Goal: Information Seeking & Learning: Learn about a topic

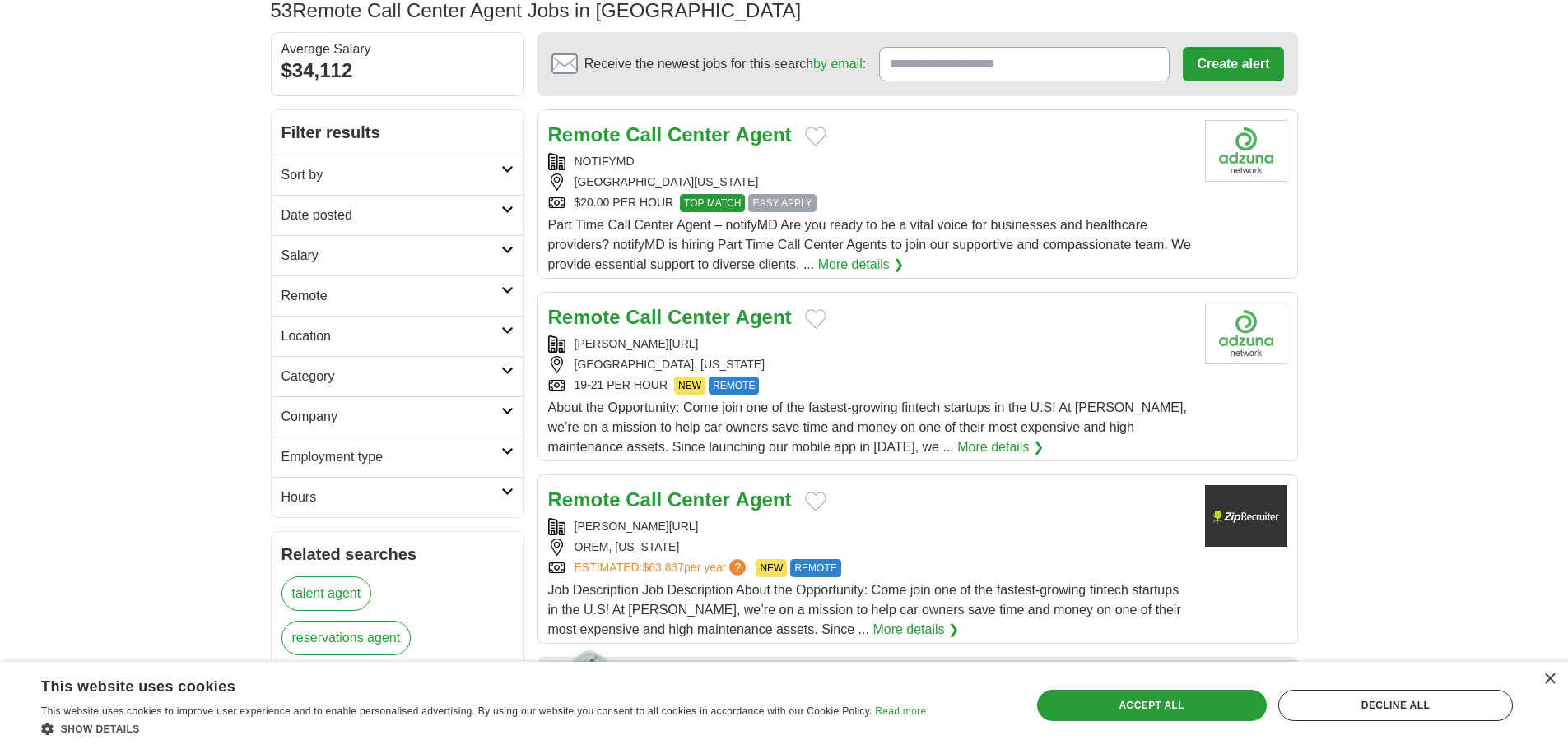
scroll to position [165, 0]
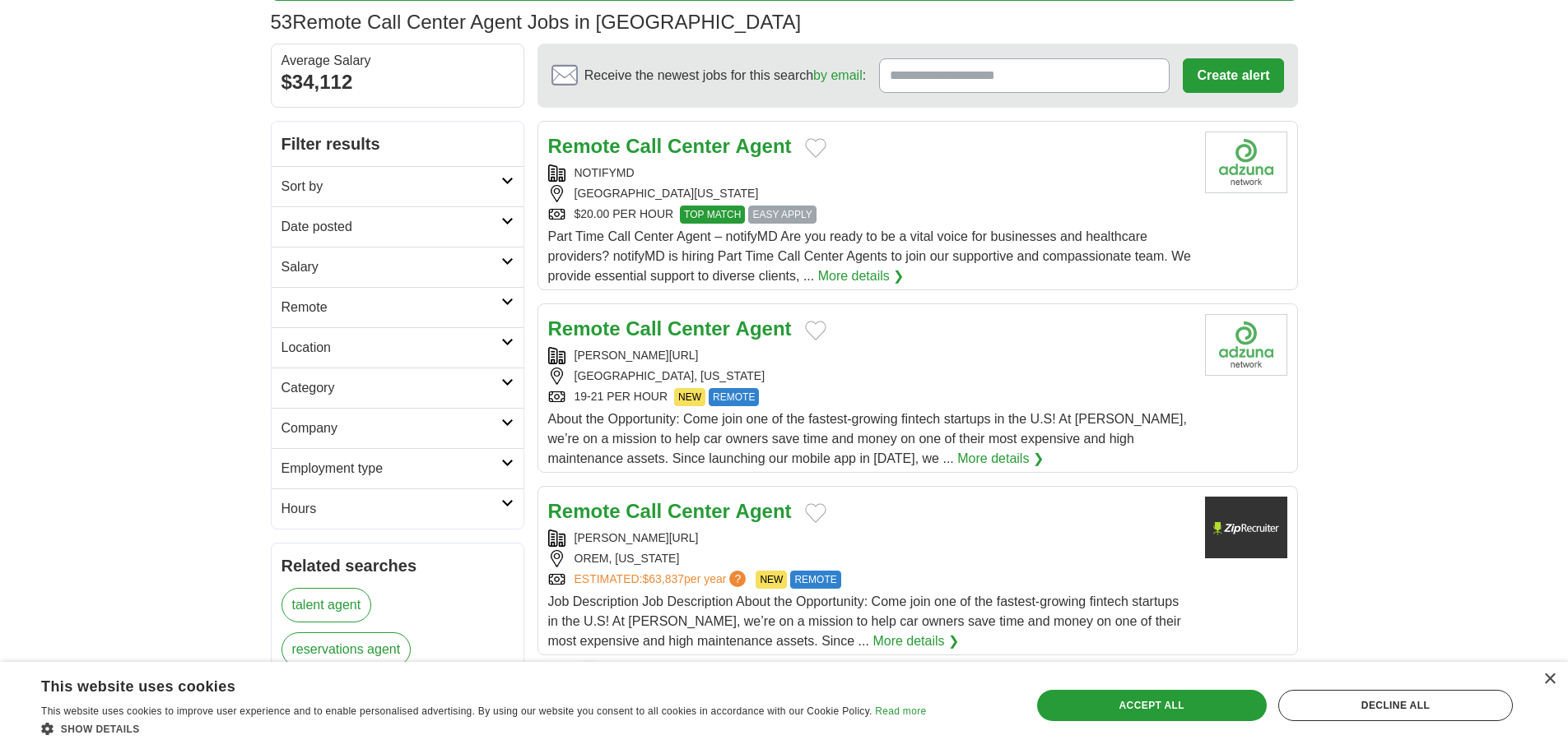
click at [463, 314] on h2 "Remote" at bounding box center [391, 308] width 220 height 20
click at [435, 394] on h2 "Category" at bounding box center [391, 388] width 220 height 20
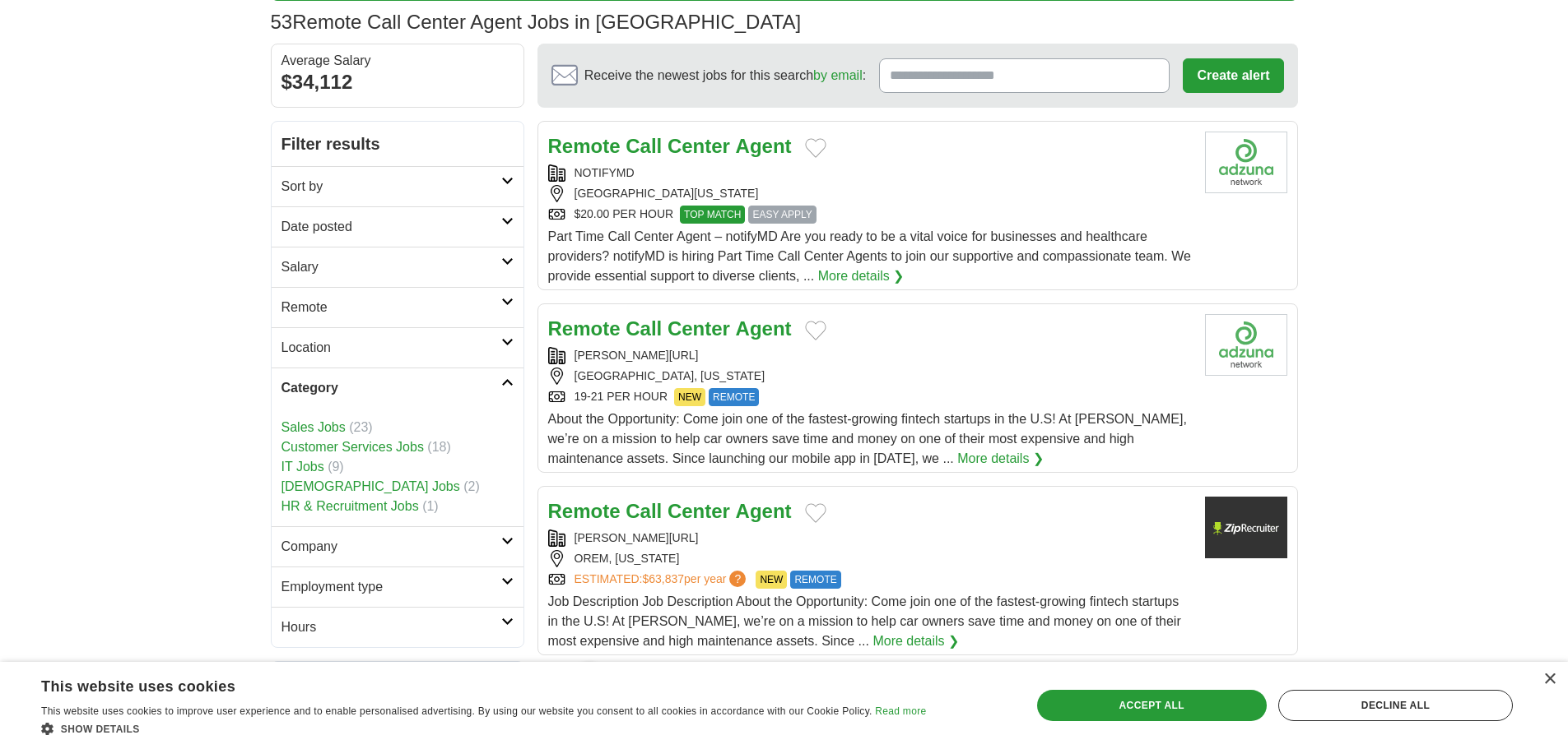
click at [435, 393] on h2 "Category" at bounding box center [391, 388] width 220 height 20
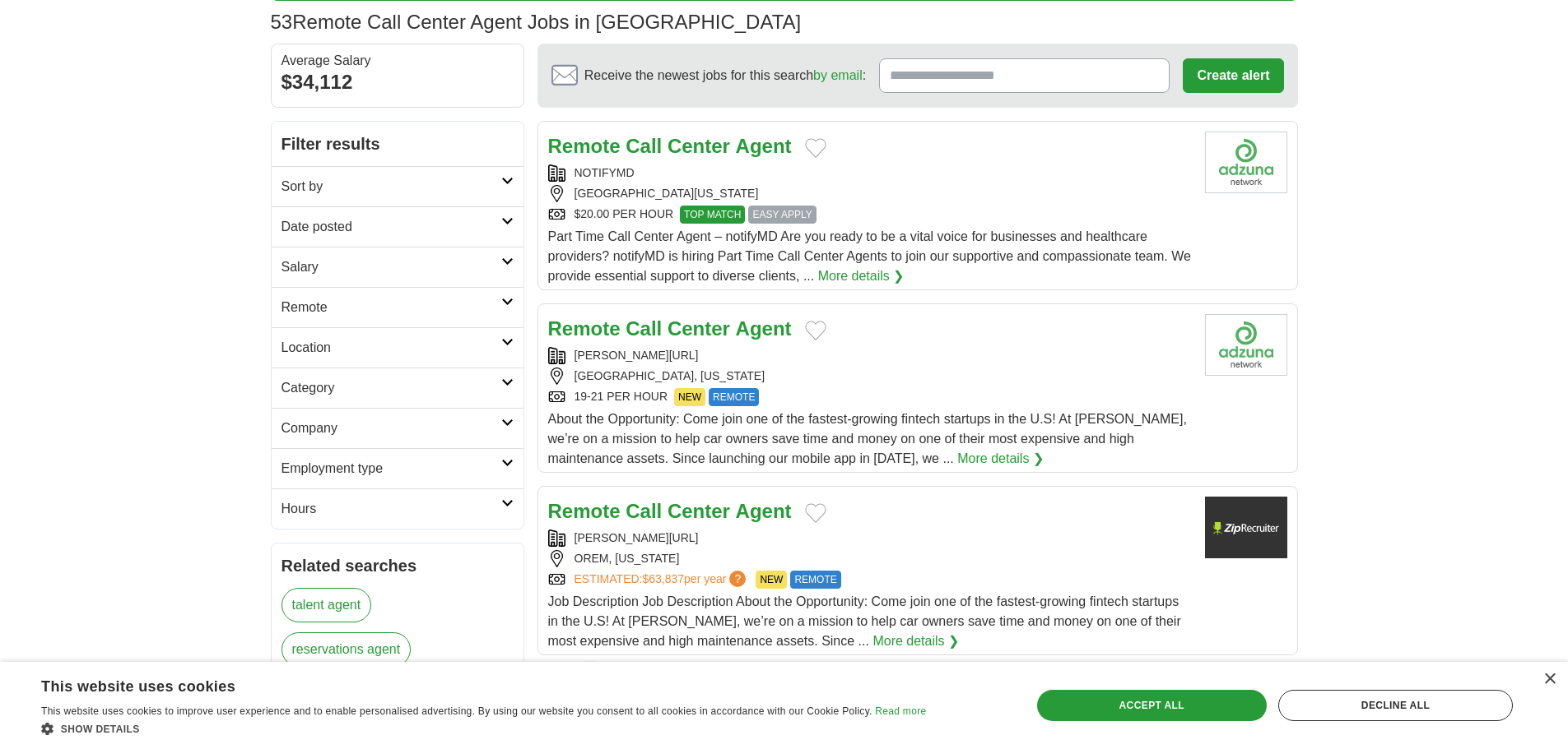
click at [396, 277] on link "Salary" at bounding box center [397, 266] width 252 height 40
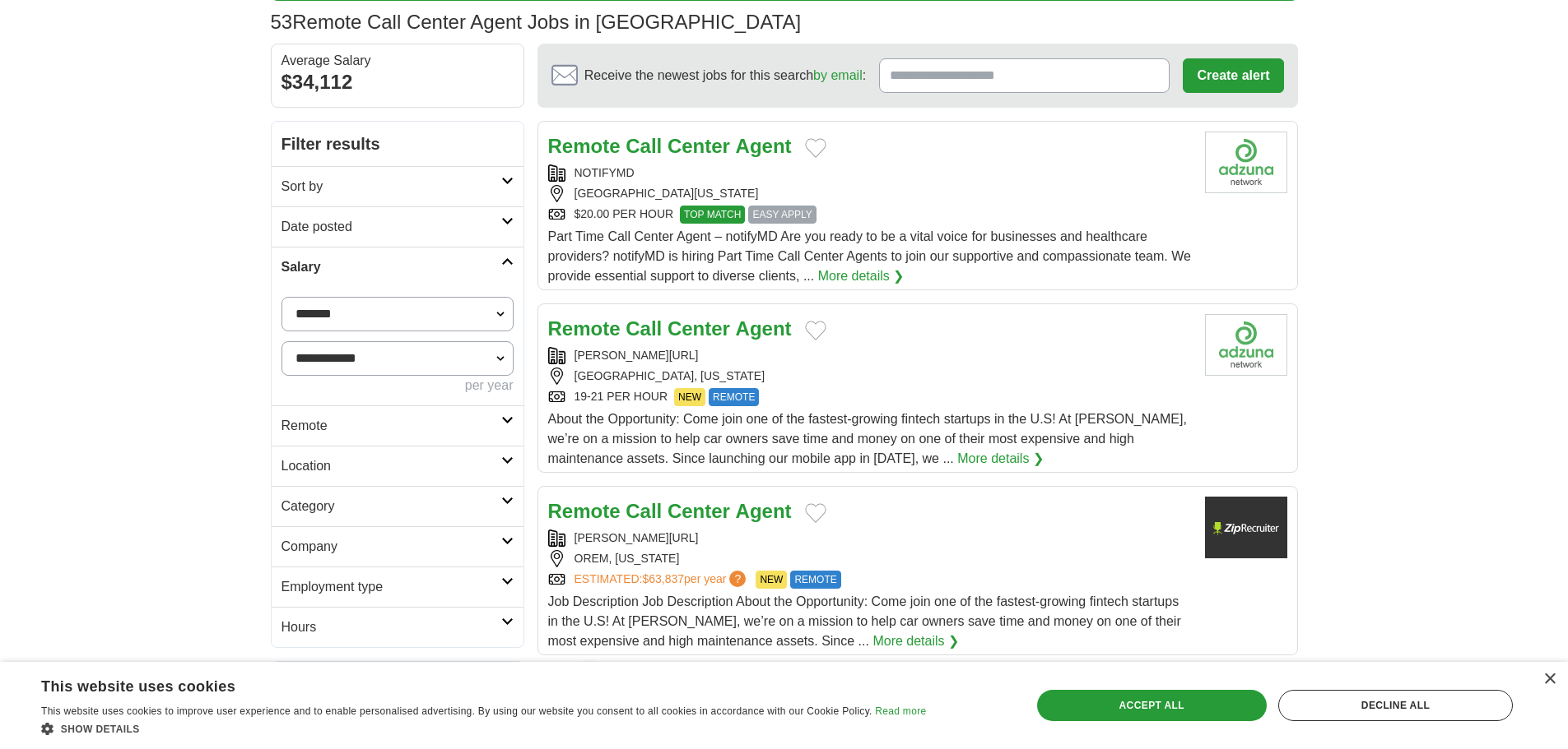
click at [396, 277] on link "Salary" at bounding box center [397, 266] width 252 height 40
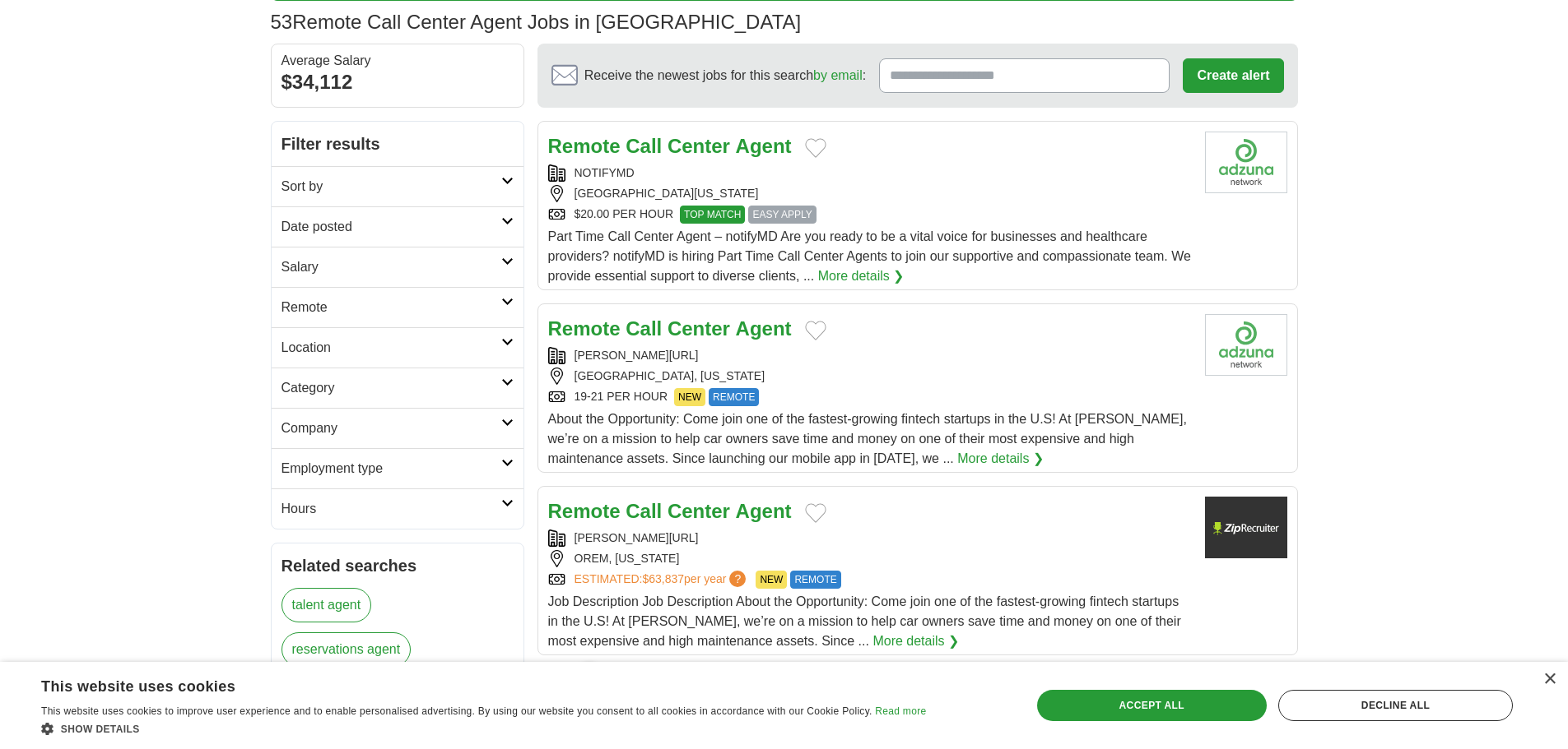
click at [399, 462] on h2 "Employment type" at bounding box center [391, 469] width 220 height 20
click at [309, 564] on h2 "Hours" at bounding box center [391, 568] width 220 height 20
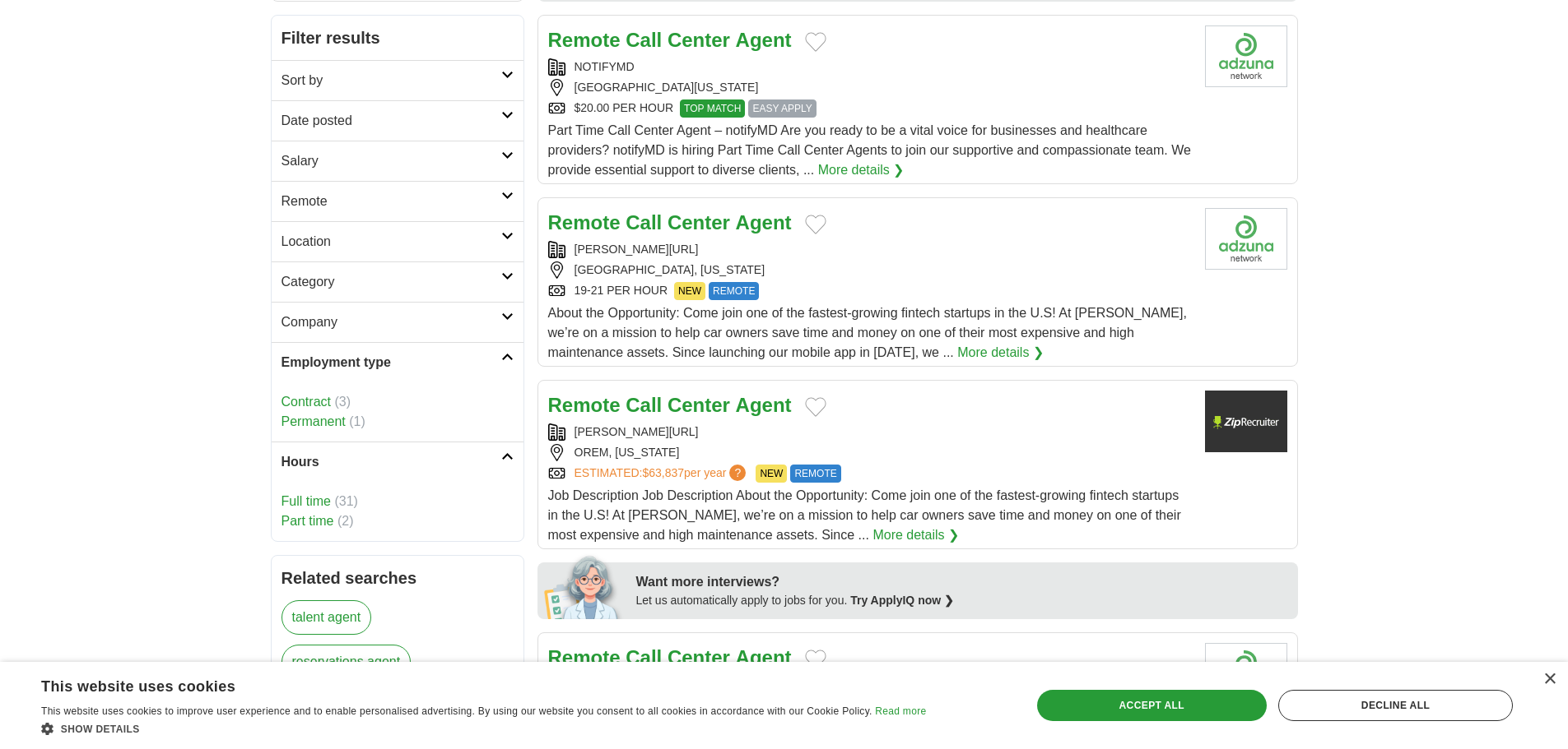
scroll to position [411, 0]
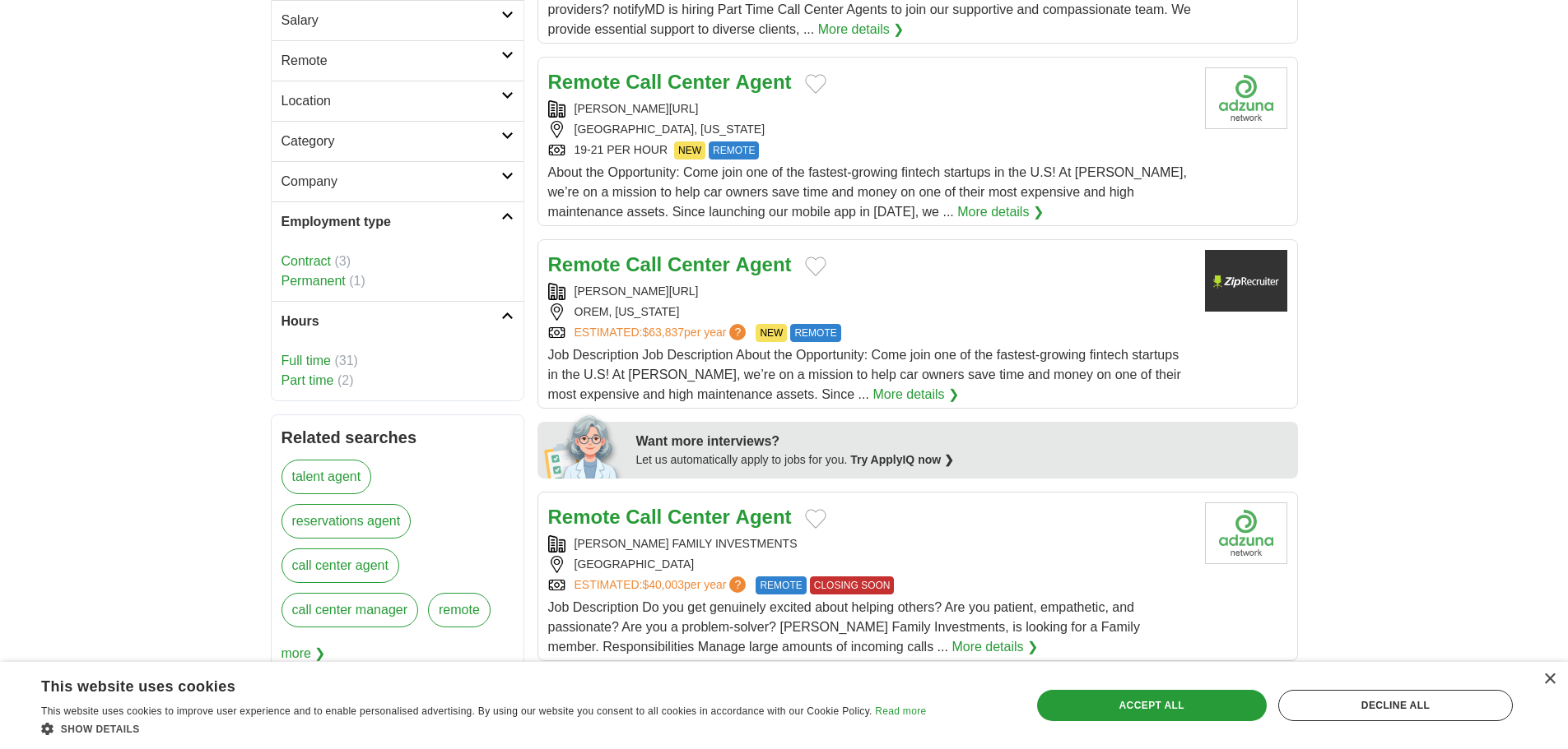
click at [317, 376] on link "Part time" at bounding box center [307, 380] width 53 height 14
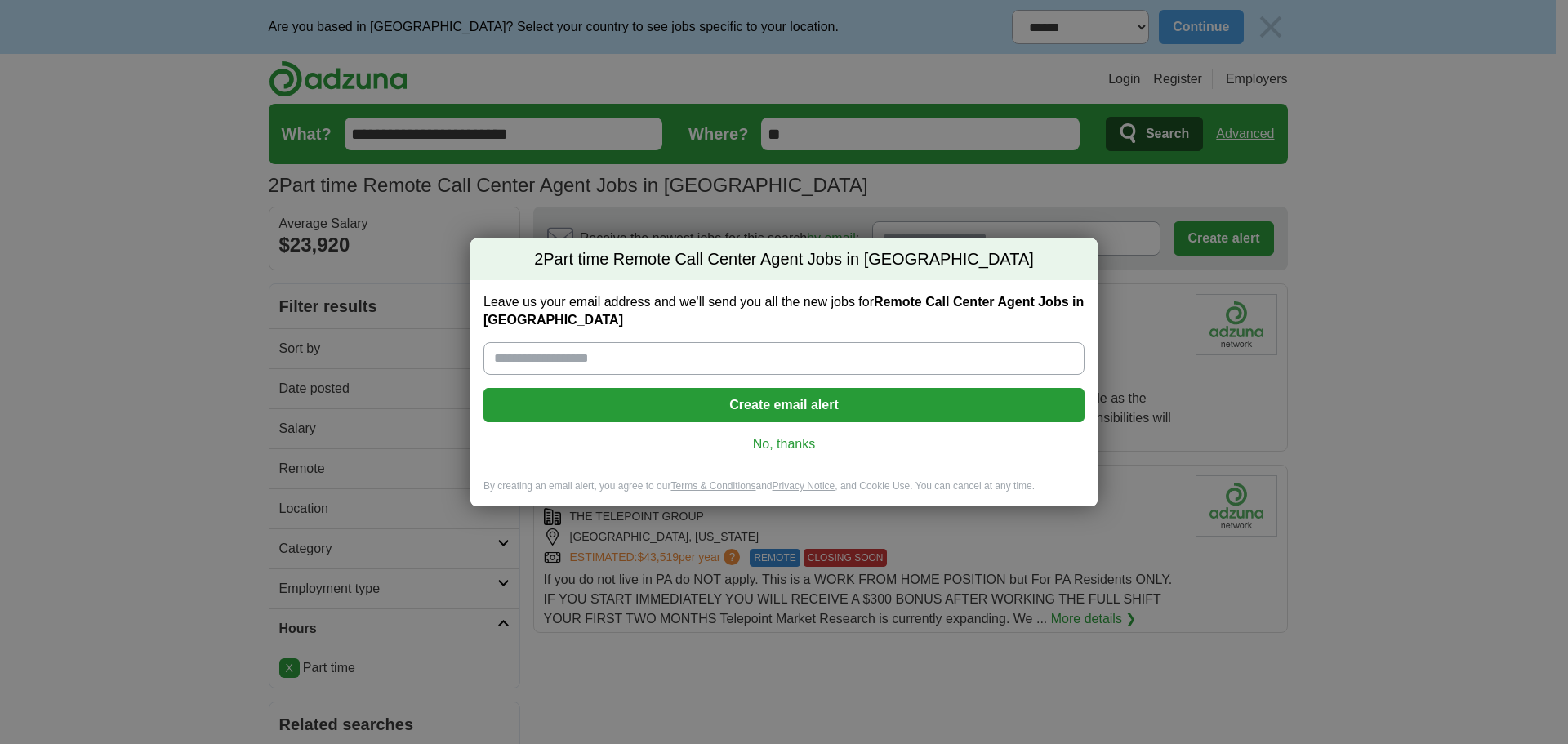
click at [808, 434] on div "Leave us your email address and we'll send you all the new jobs for Remote Call…" at bounding box center [784, 379] width 627 height 200
click at [823, 425] on div "Leave us your email address and we'll send you all the new jobs for Remote Call…" at bounding box center [784, 379] width 627 height 200
click at [812, 436] on div "Leave us your email address and we'll send you all the new jobs for Remote Call…" at bounding box center [784, 379] width 627 height 200
click at [806, 442] on link "No, thanks" at bounding box center [784, 444] width 575 height 18
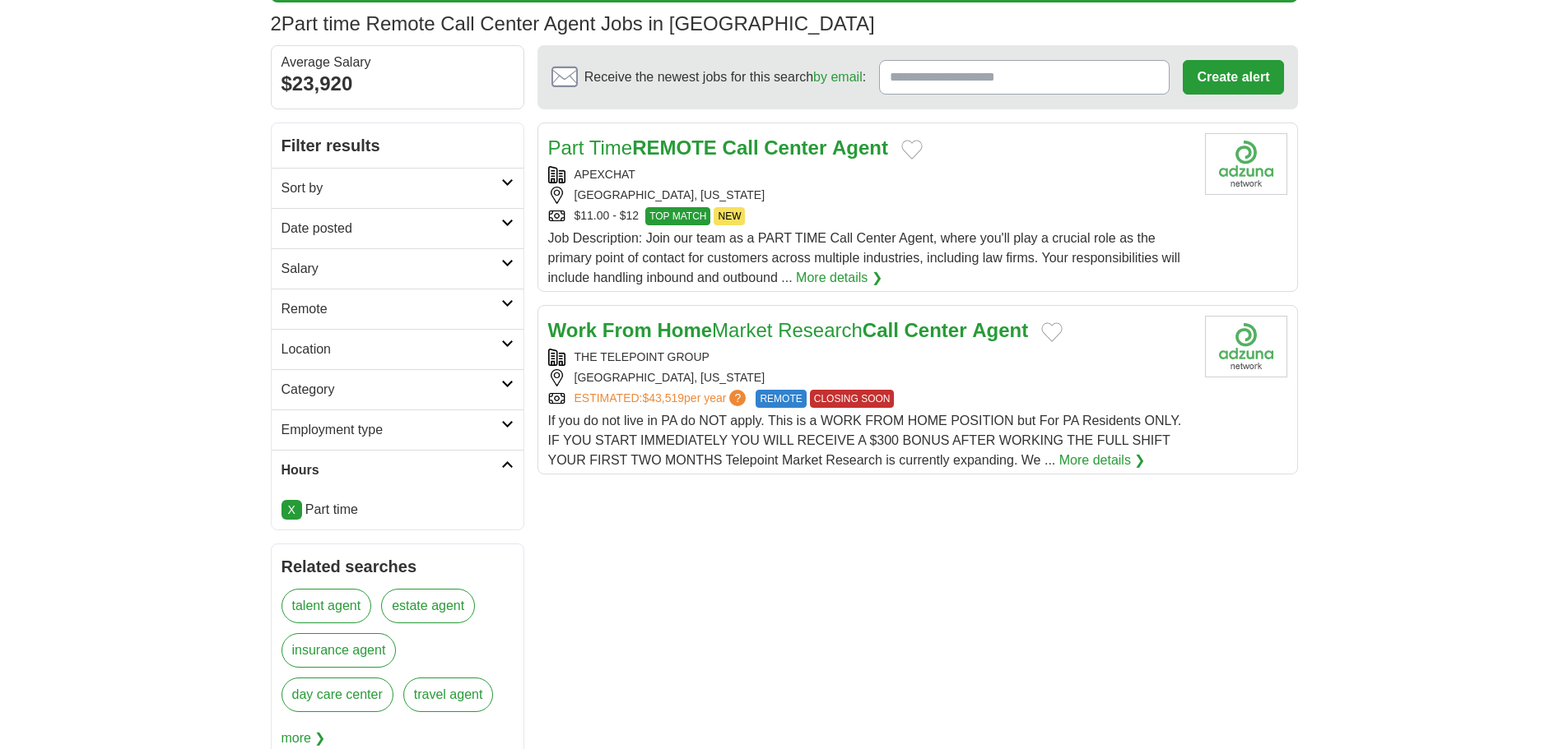
scroll to position [165, 0]
